Goal: Navigation & Orientation: Understand site structure

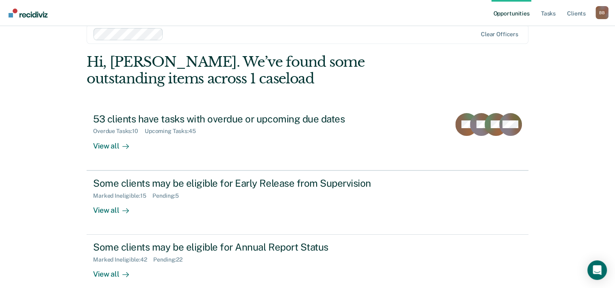
scroll to position [15, 0]
click at [576, 15] on link "Client s" at bounding box center [577, 13] width 22 height 26
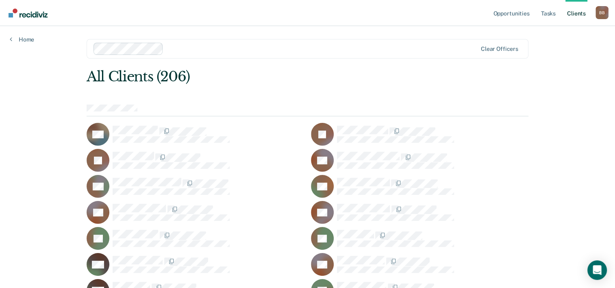
click at [600, 16] on div "B B" at bounding box center [602, 12] width 13 height 13
click at [510, 15] on link "Opportunities" at bounding box center [511, 13] width 39 height 26
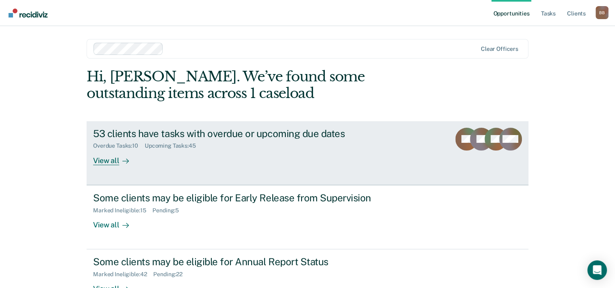
click at [112, 162] on div "View all" at bounding box center [116, 157] width 46 height 16
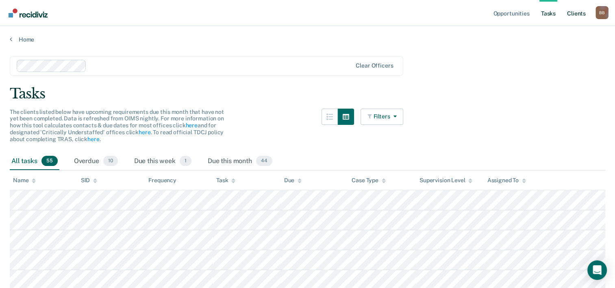
click at [574, 12] on link "Client s" at bounding box center [577, 13] width 22 height 26
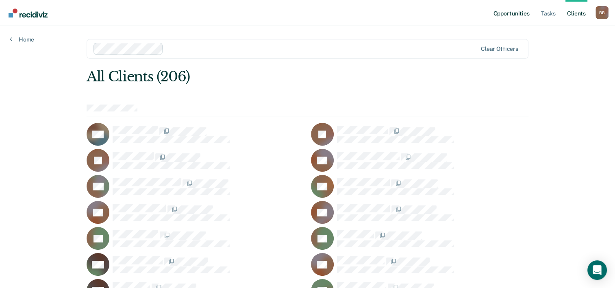
click at [501, 15] on link "Opportunities" at bounding box center [511, 13] width 39 height 26
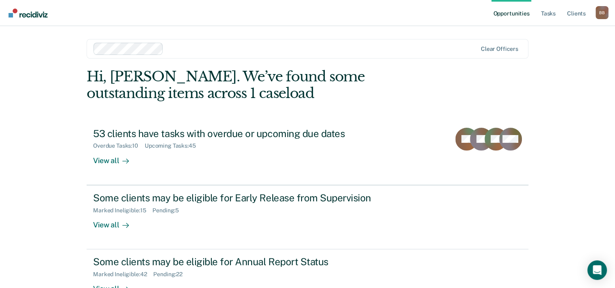
click at [601, 11] on div "B B" at bounding box center [602, 12] width 13 height 13
click at [549, 34] on link "Profile" at bounding box center [569, 33] width 65 height 7
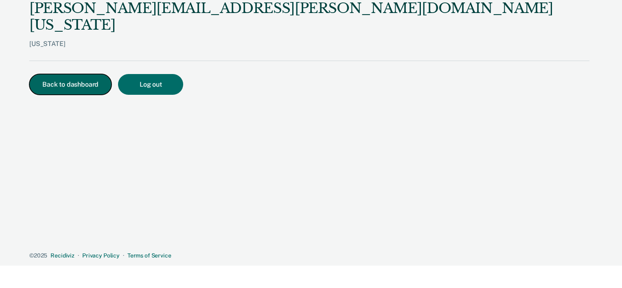
click at [85, 74] on button "Back to dashboard" at bounding box center [70, 84] width 82 height 21
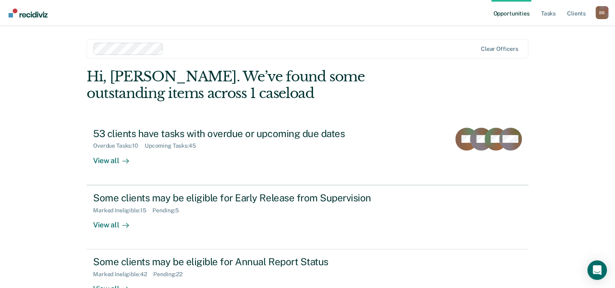
click at [600, 14] on div "B B" at bounding box center [602, 12] width 13 height 13
click at [561, 44] on link "How it works" at bounding box center [569, 43] width 65 height 7
